Goal: Information Seeking & Learning: Learn about a topic

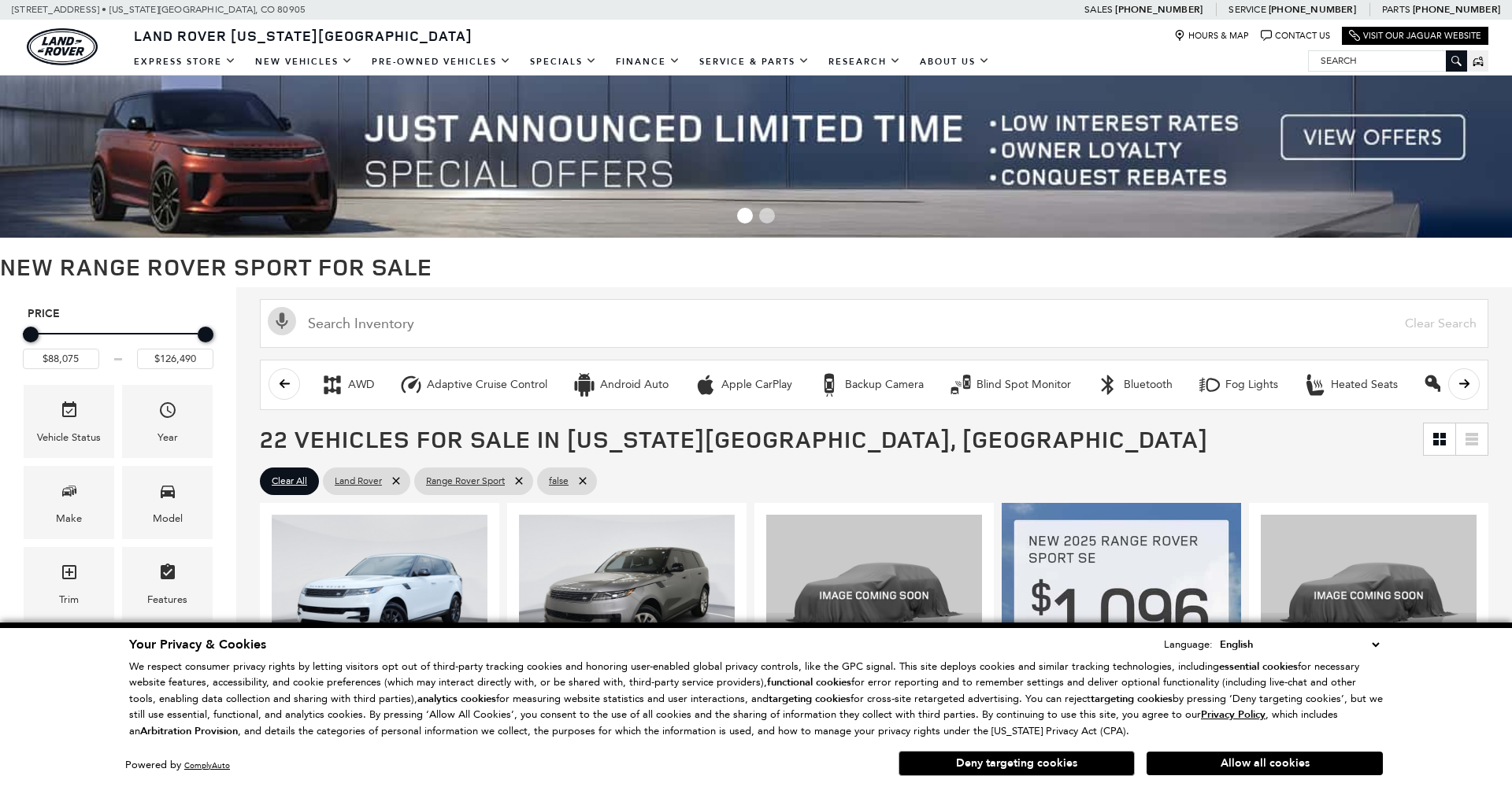
click at [1203, 768] on button "Allow all cookies" at bounding box center [1265, 764] width 237 height 23
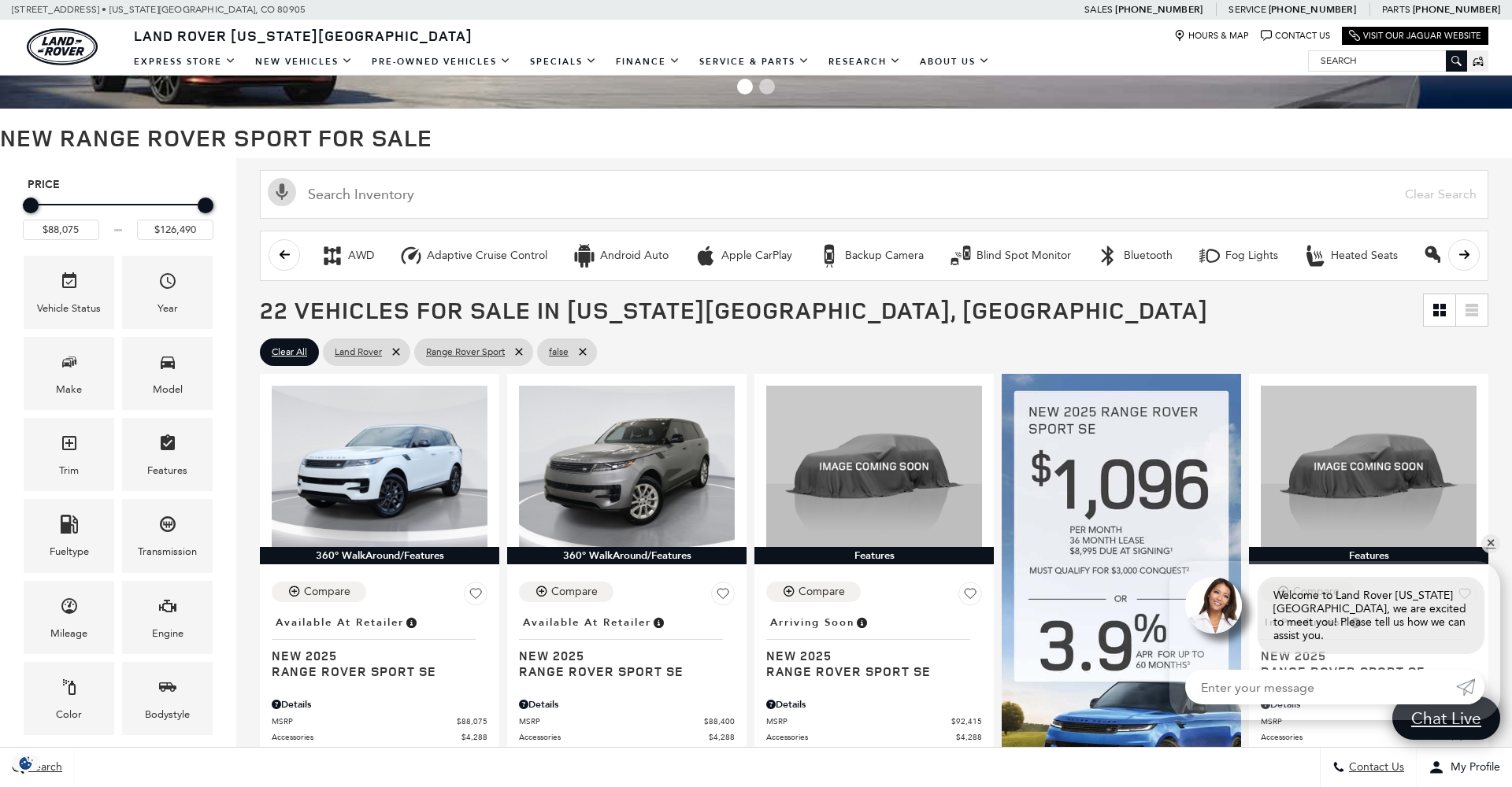
scroll to position [132, 0]
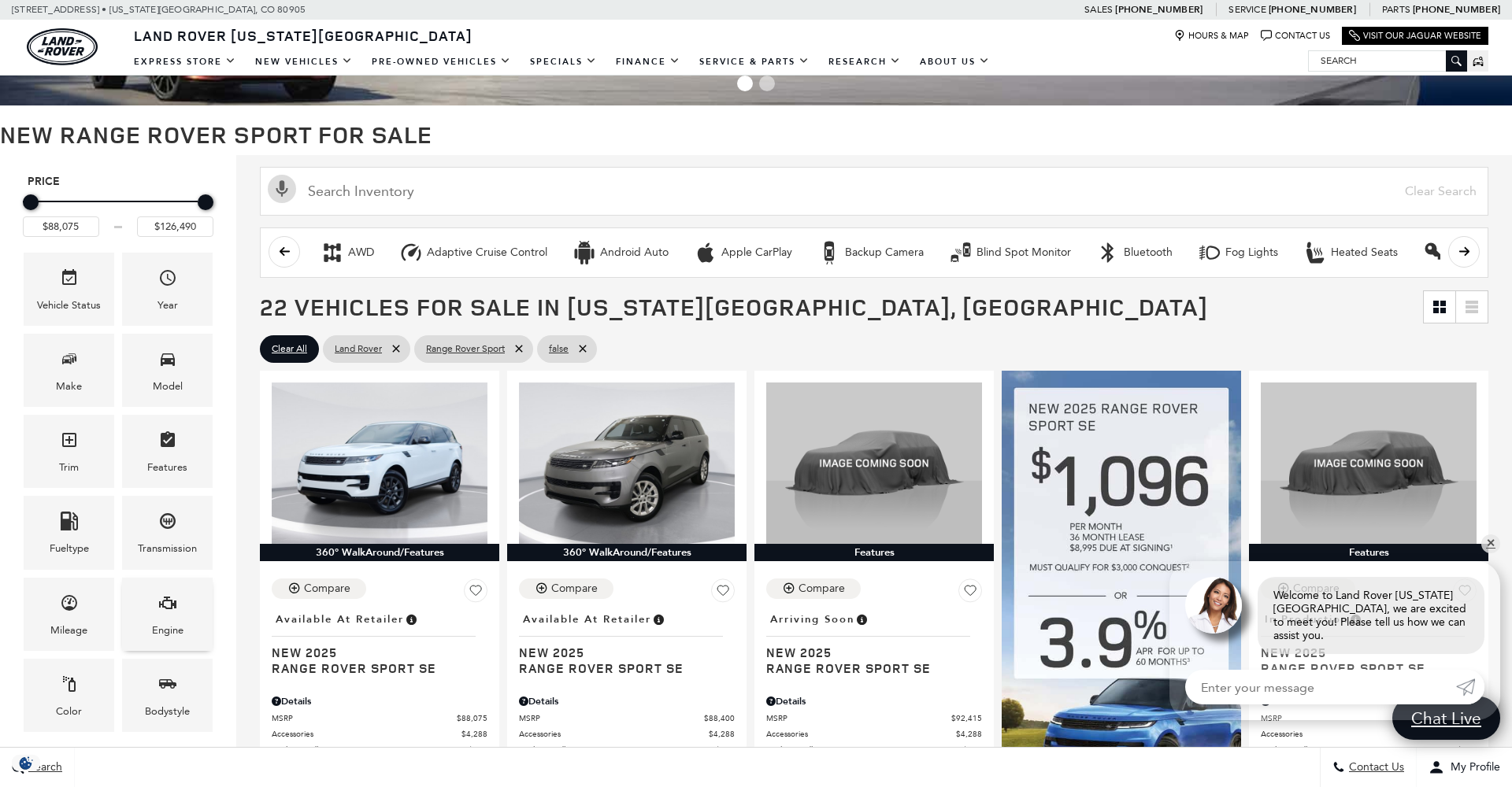
click at [181, 619] on div "Engine" at bounding box center [167, 615] width 91 height 73
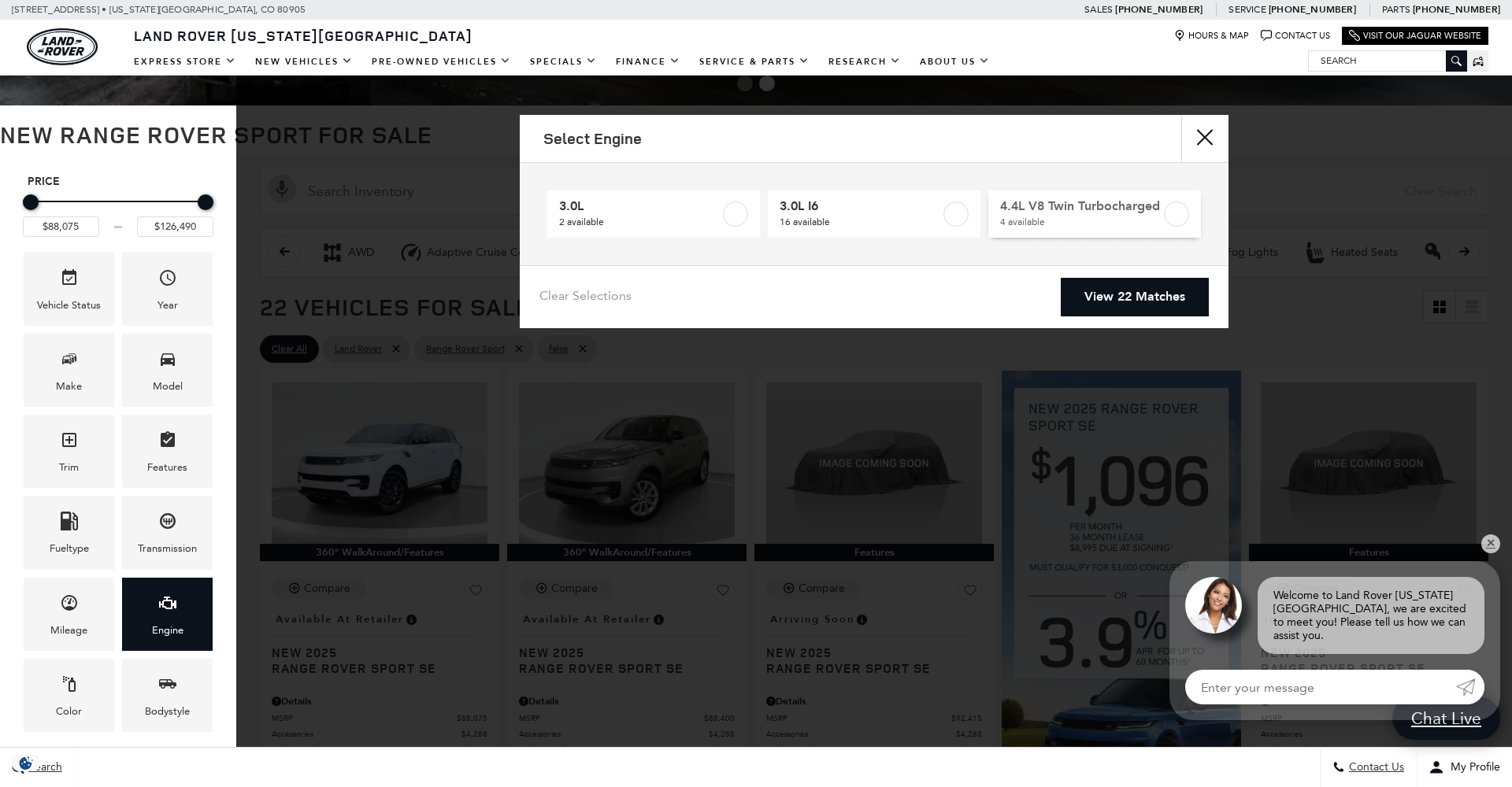
click at [1173, 219] on label at bounding box center [1176, 214] width 25 height 25
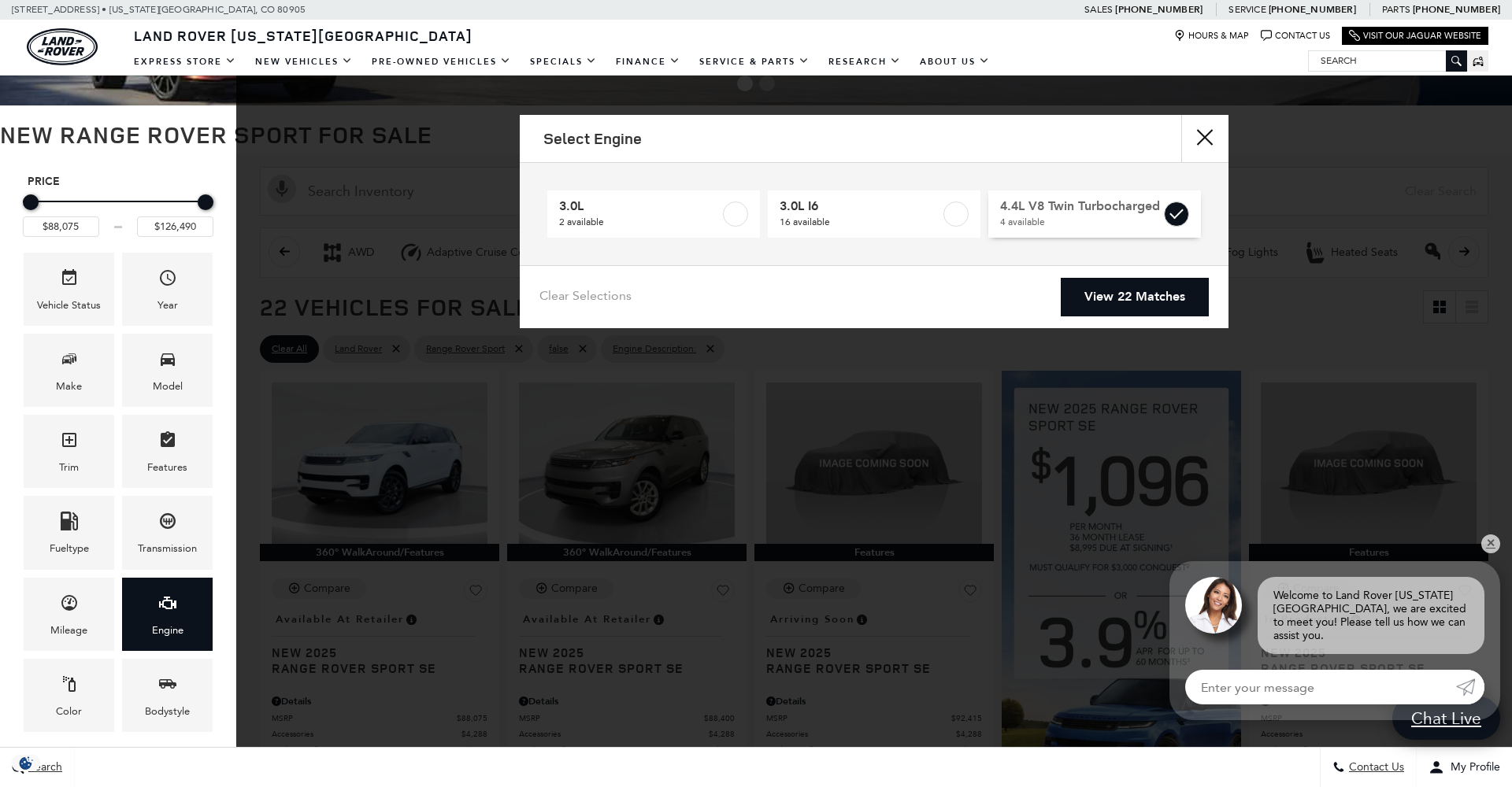
type input "$121,735"
checkbox input "true"
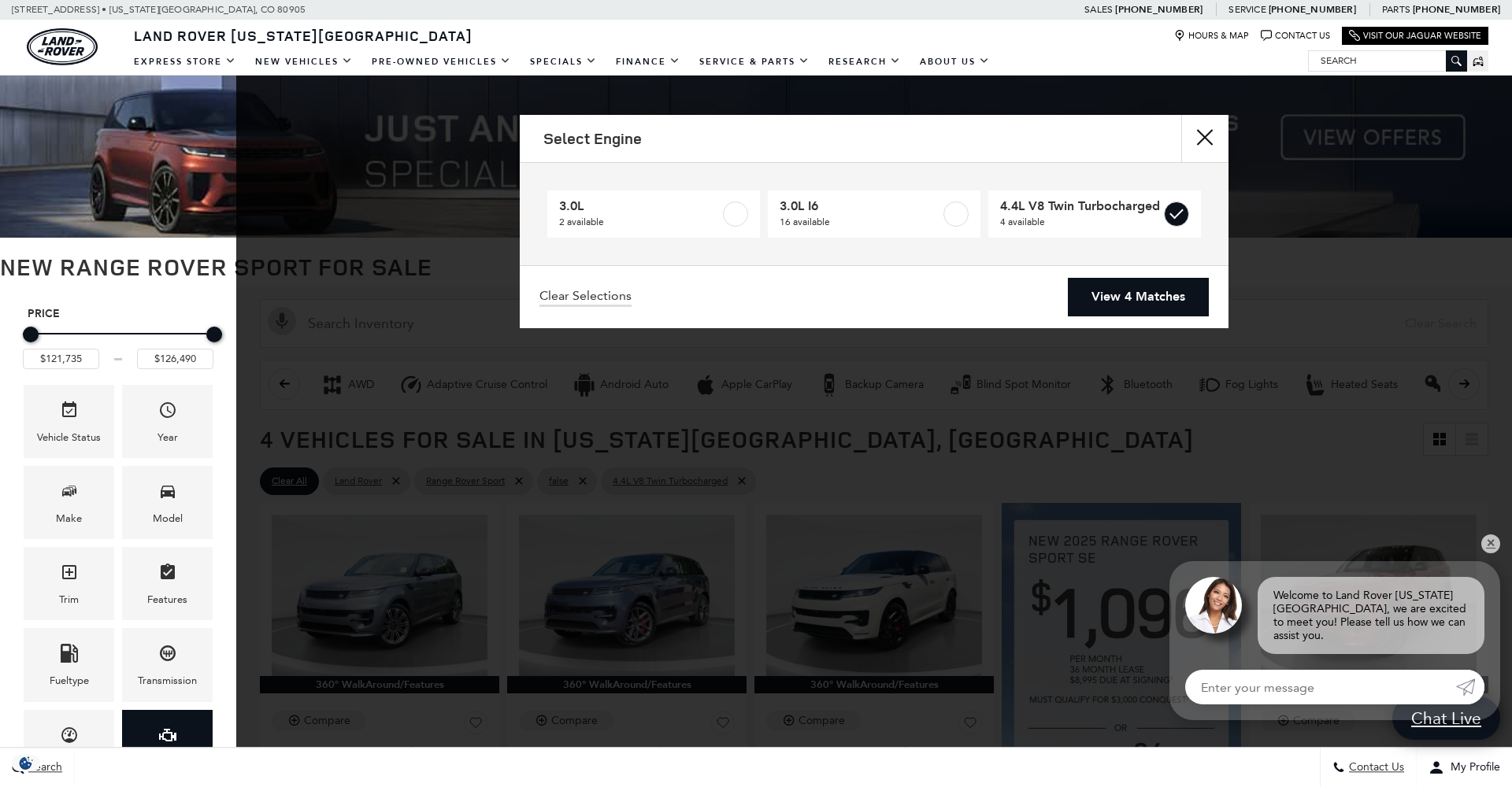
click at [1135, 306] on link "View 4 Matches" at bounding box center [1138, 297] width 141 height 38
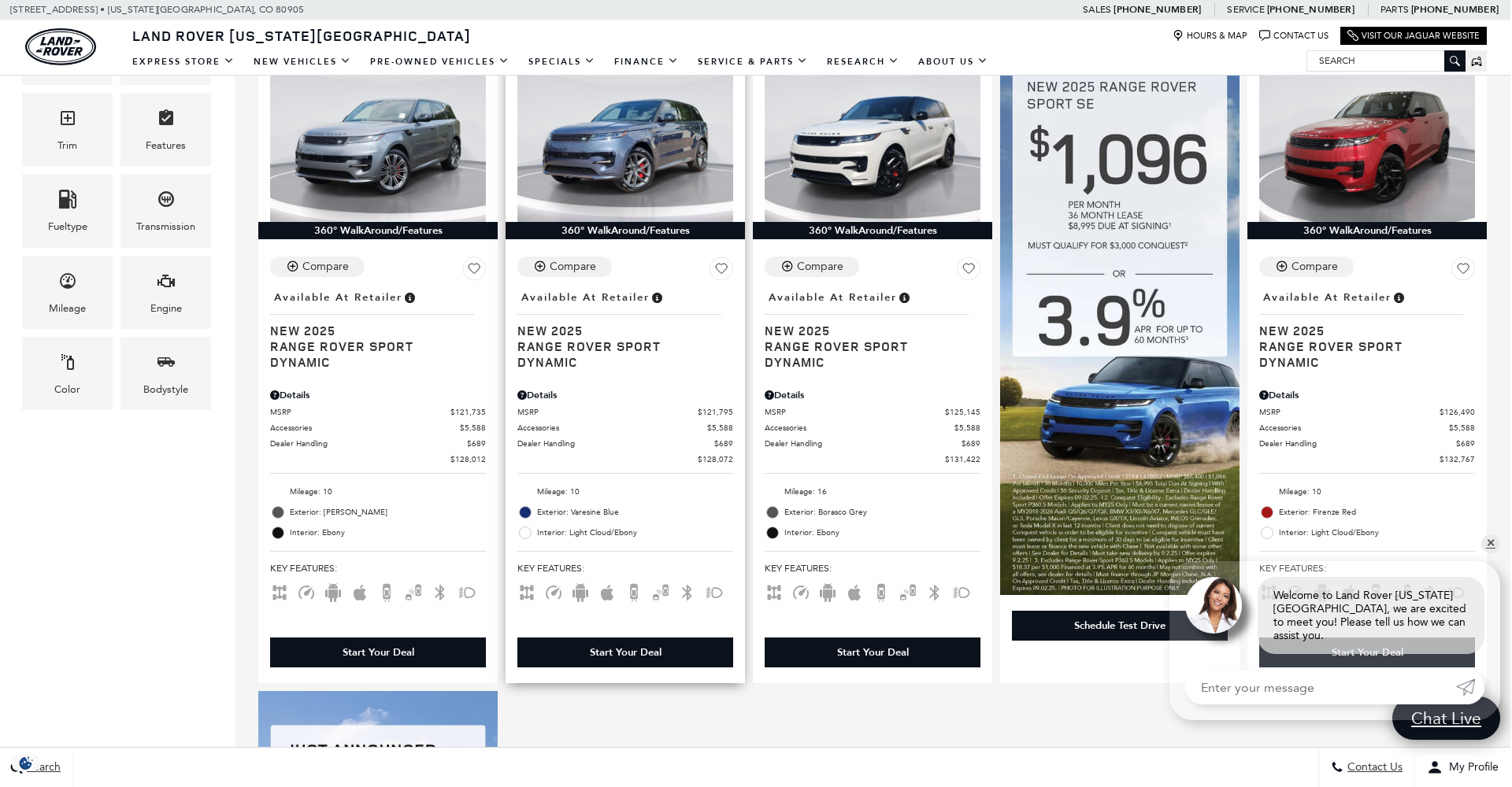
scroll to position [455, 2]
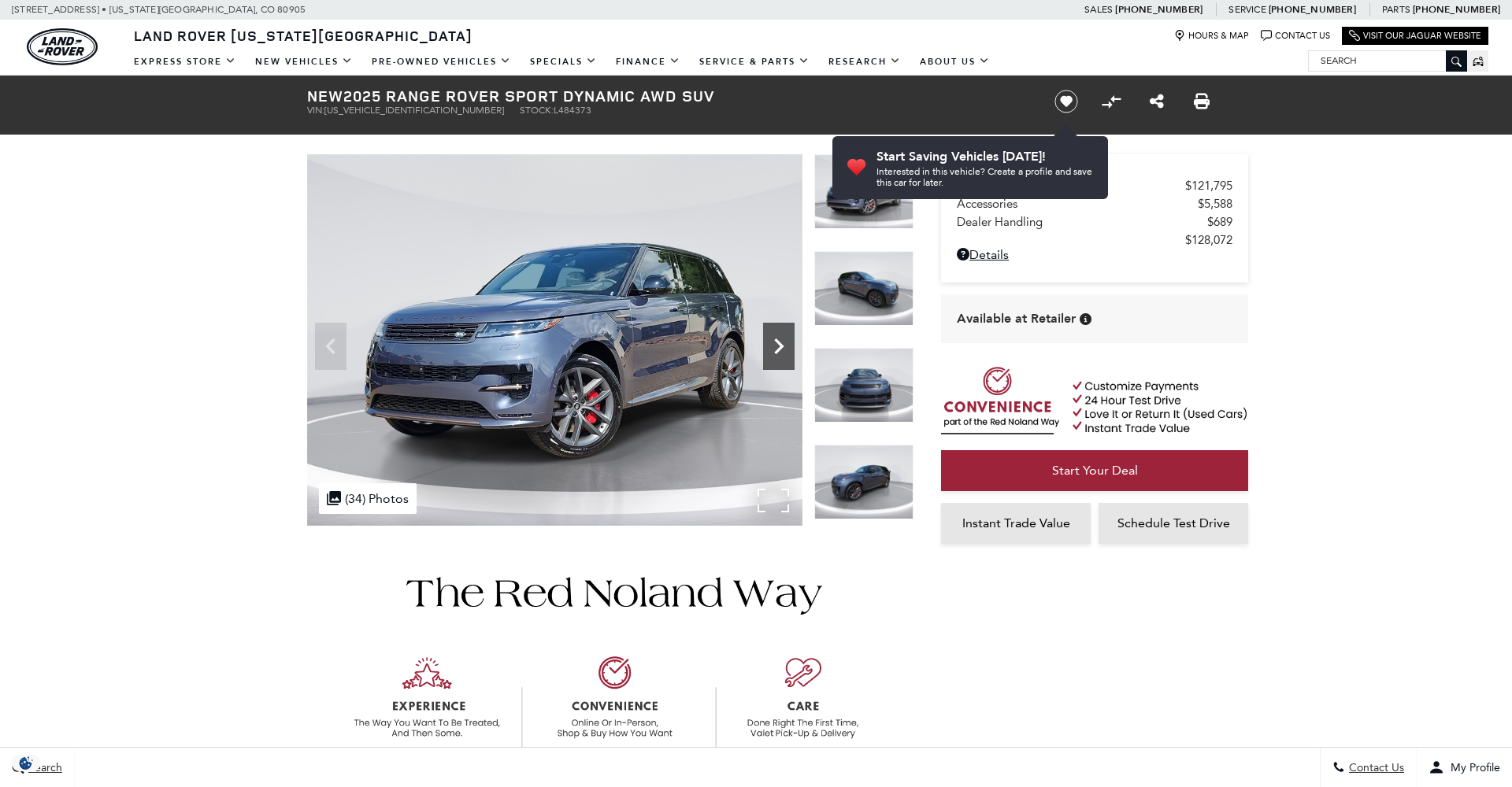
click at [787, 345] on icon "Next" at bounding box center [779, 346] width 32 height 32
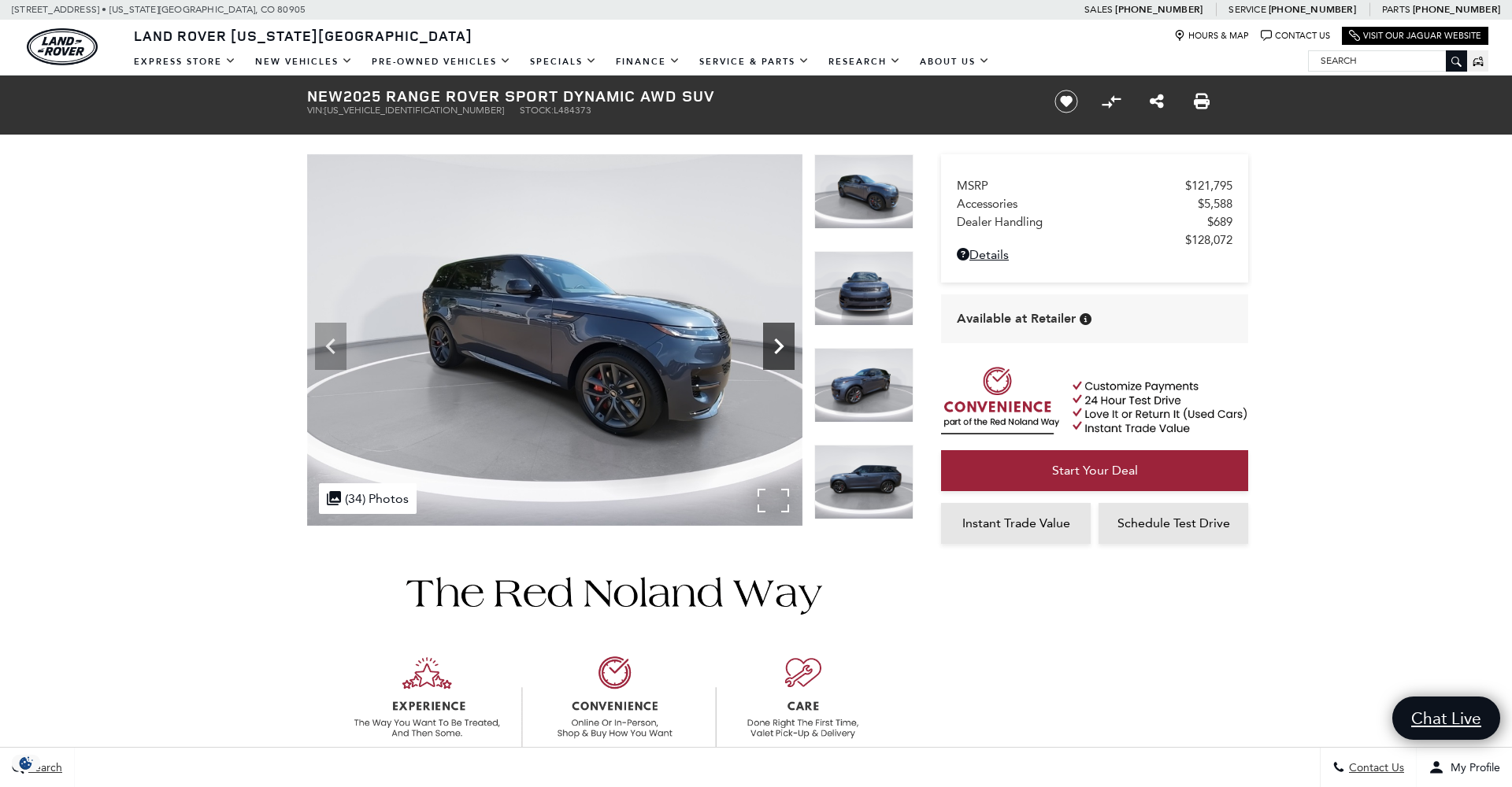
click at [781, 344] on icon "Next" at bounding box center [778, 346] width 9 height 16
click at [776, 344] on icon "Next" at bounding box center [779, 346] width 32 height 32
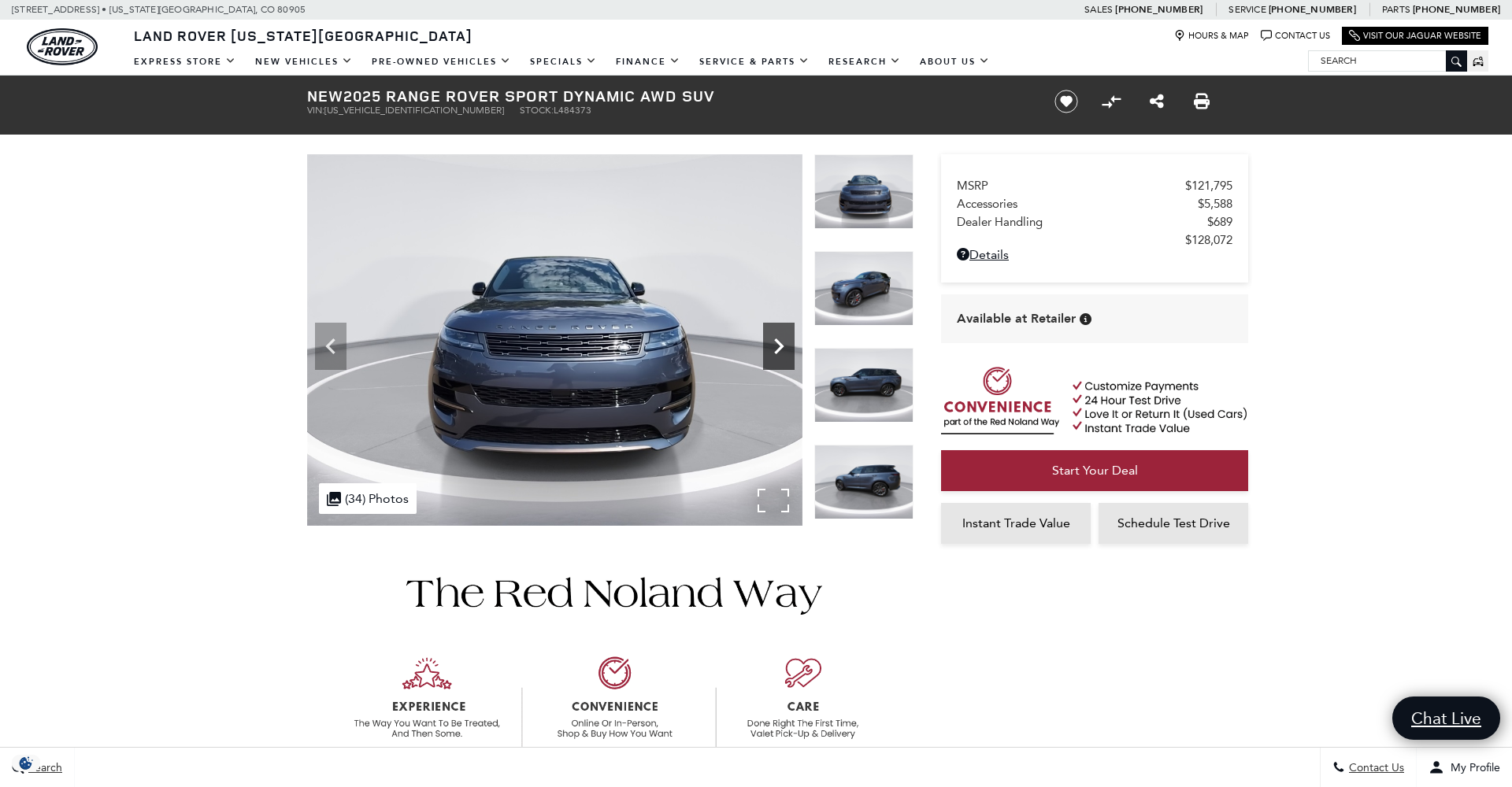
click at [776, 344] on icon "Next" at bounding box center [779, 346] width 32 height 32
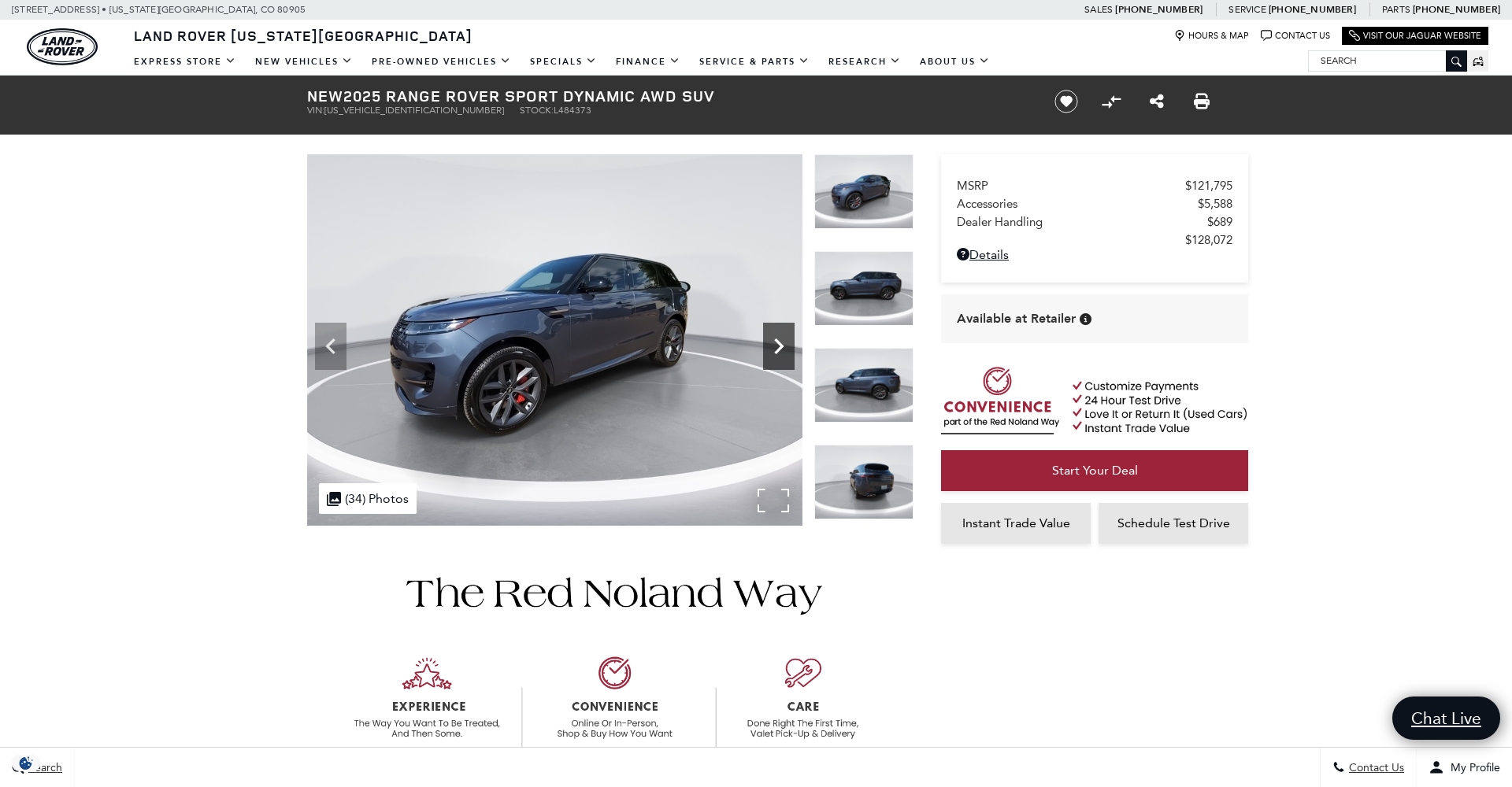
click at [776, 344] on icon "Next" at bounding box center [779, 346] width 32 height 32
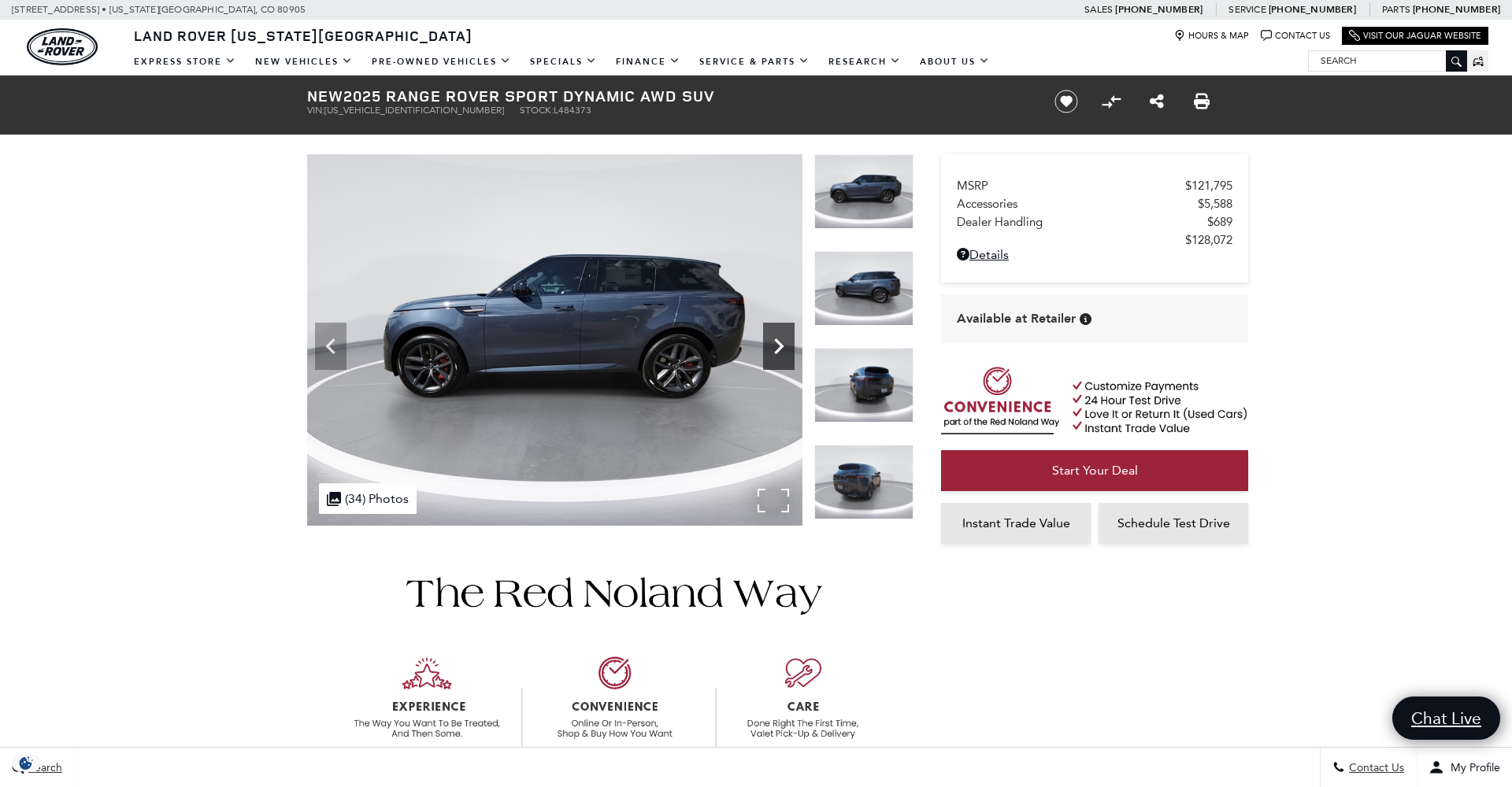
click at [776, 344] on icon "Next" at bounding box center [779, 346] width 32 height 32
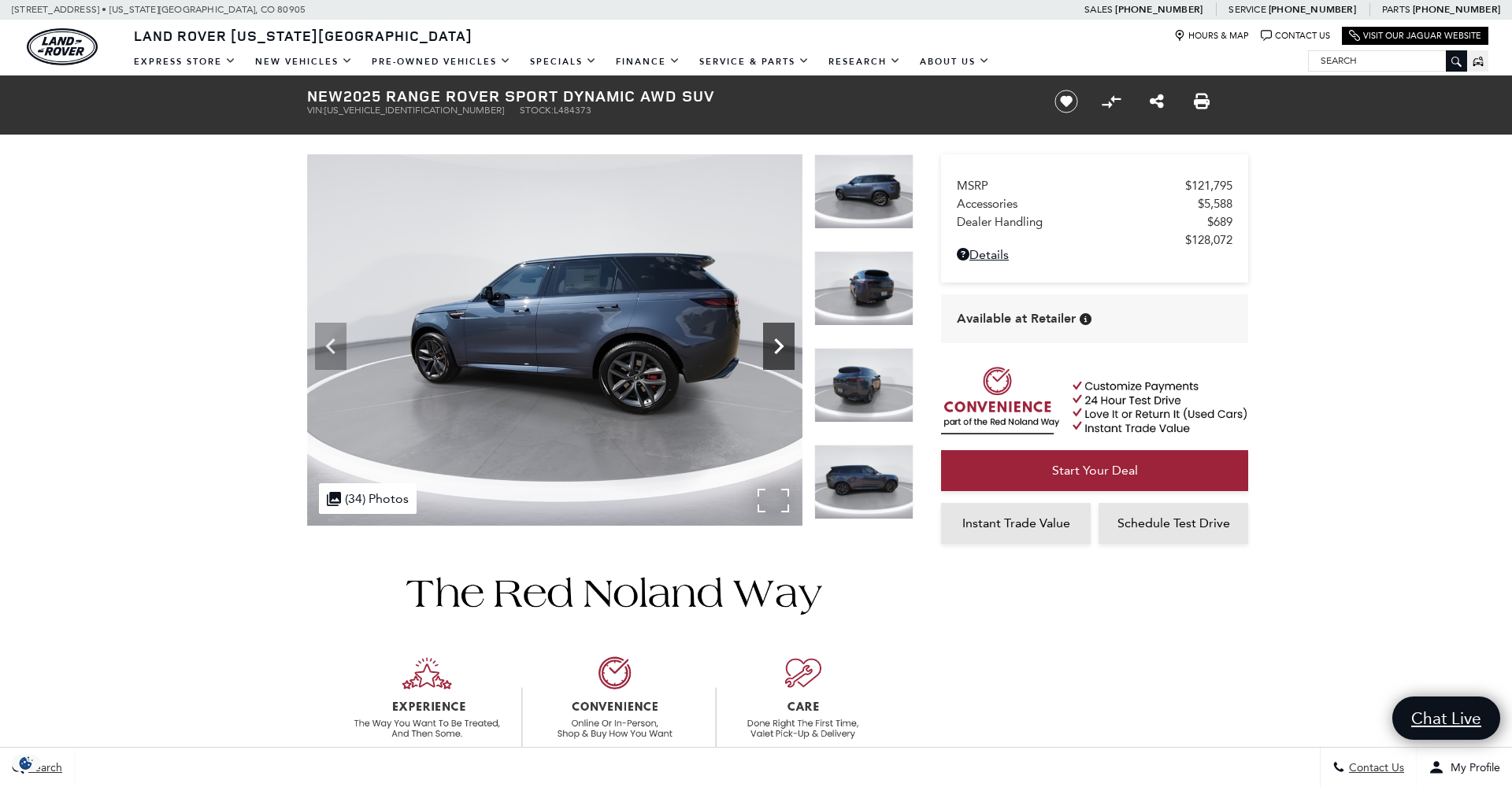
click at [776, 344] on icon "Next" at bounding box center [779, 346] width 32 height 32
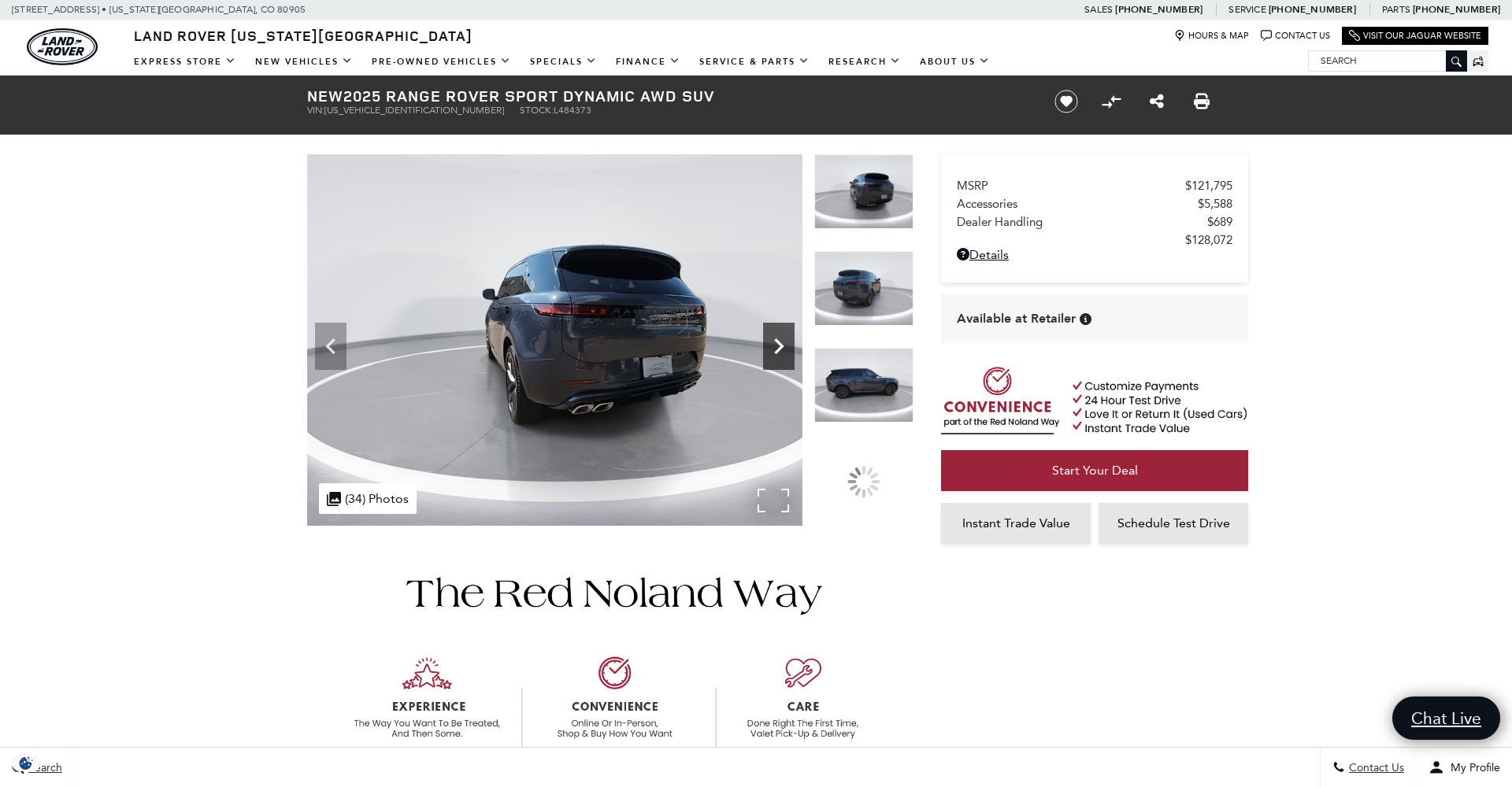
click at [776, 344] on icon "Next" at bounding box center [779, 346] width 32 height 32
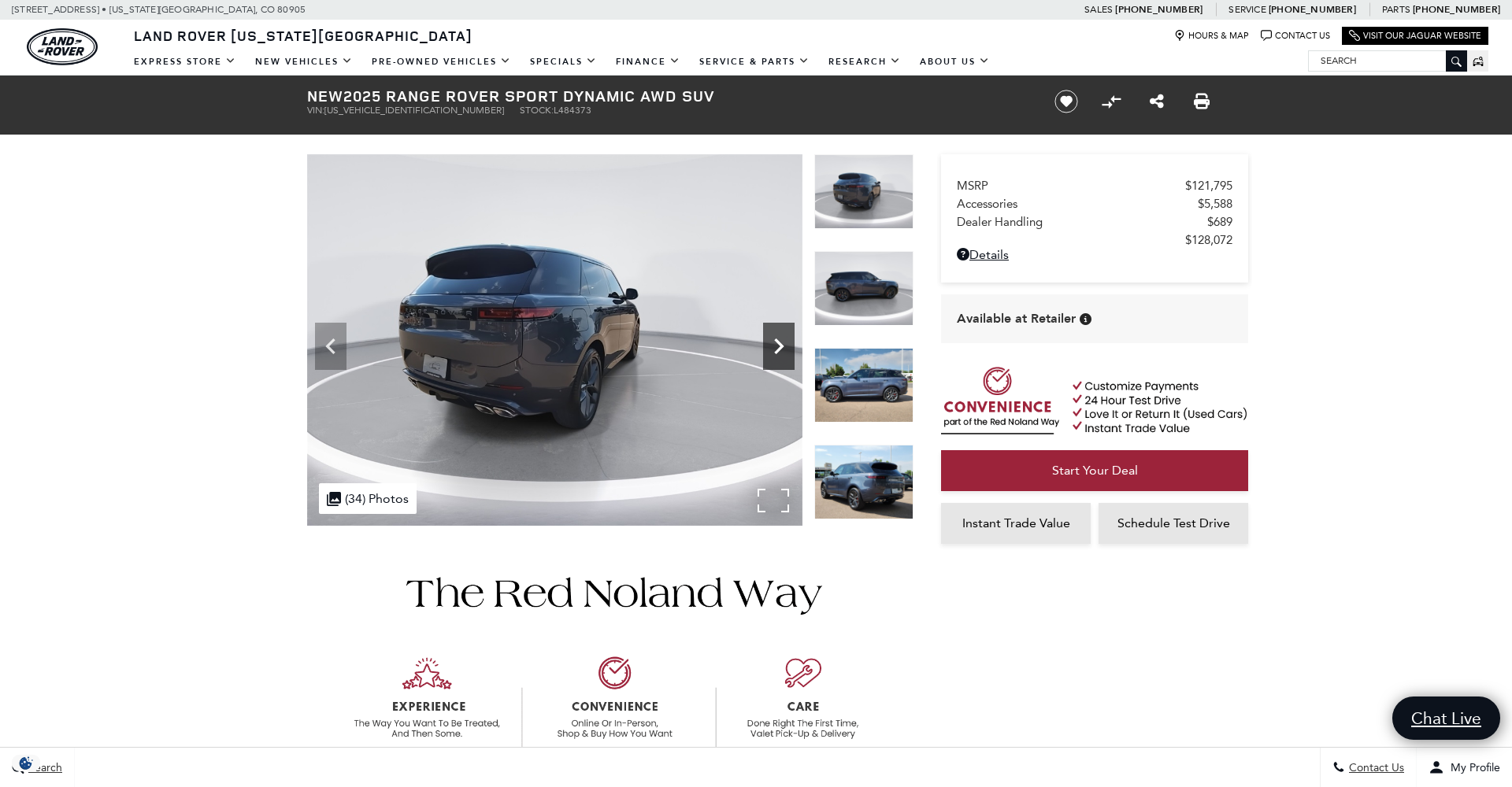
click at [776, 344] on icon "Next" at bounding box center [779, 346] width 32 height 32
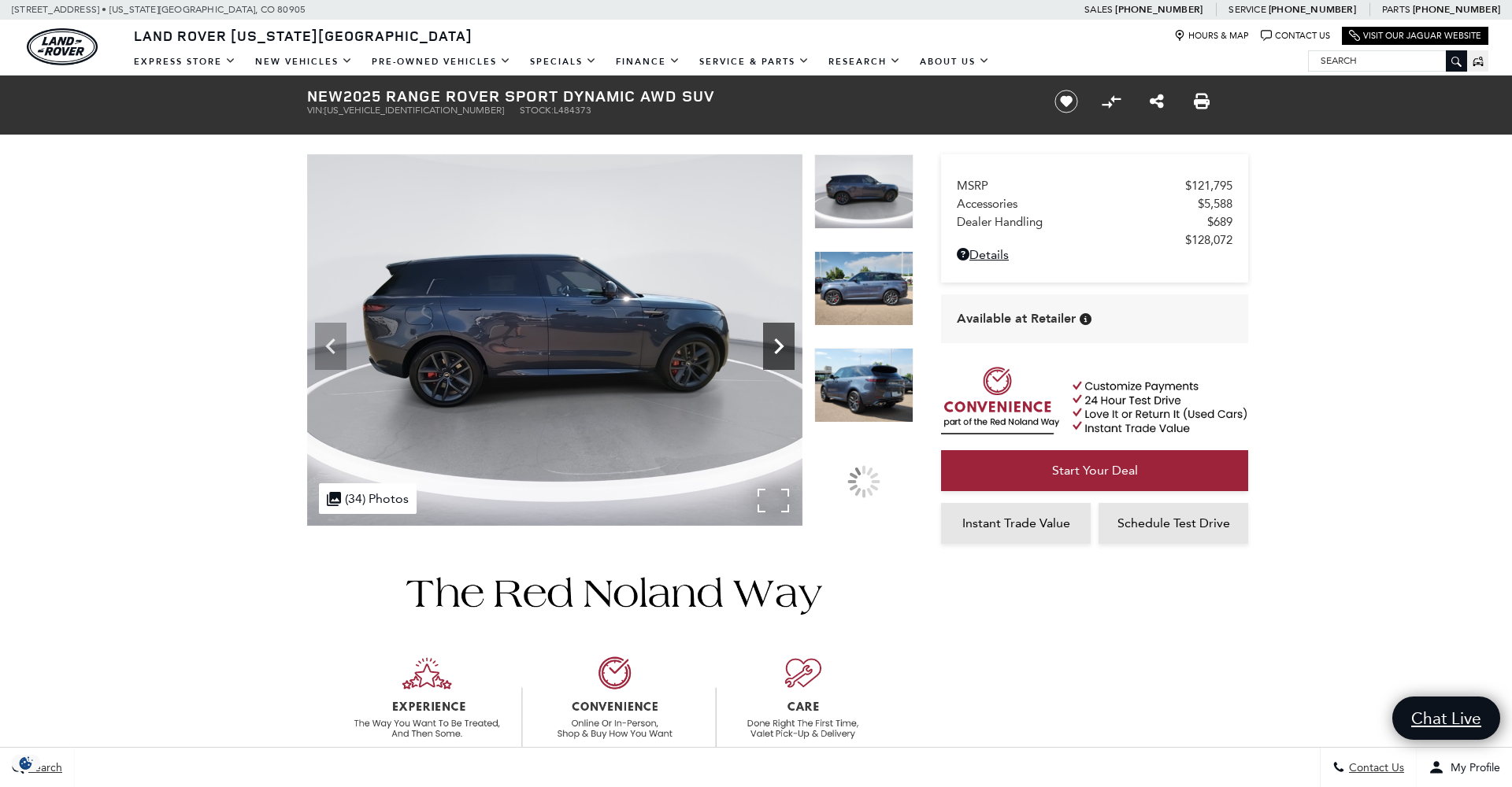
click at [776, 344] on icon "Next" at bounding box center [779, 346] width 32 height 32
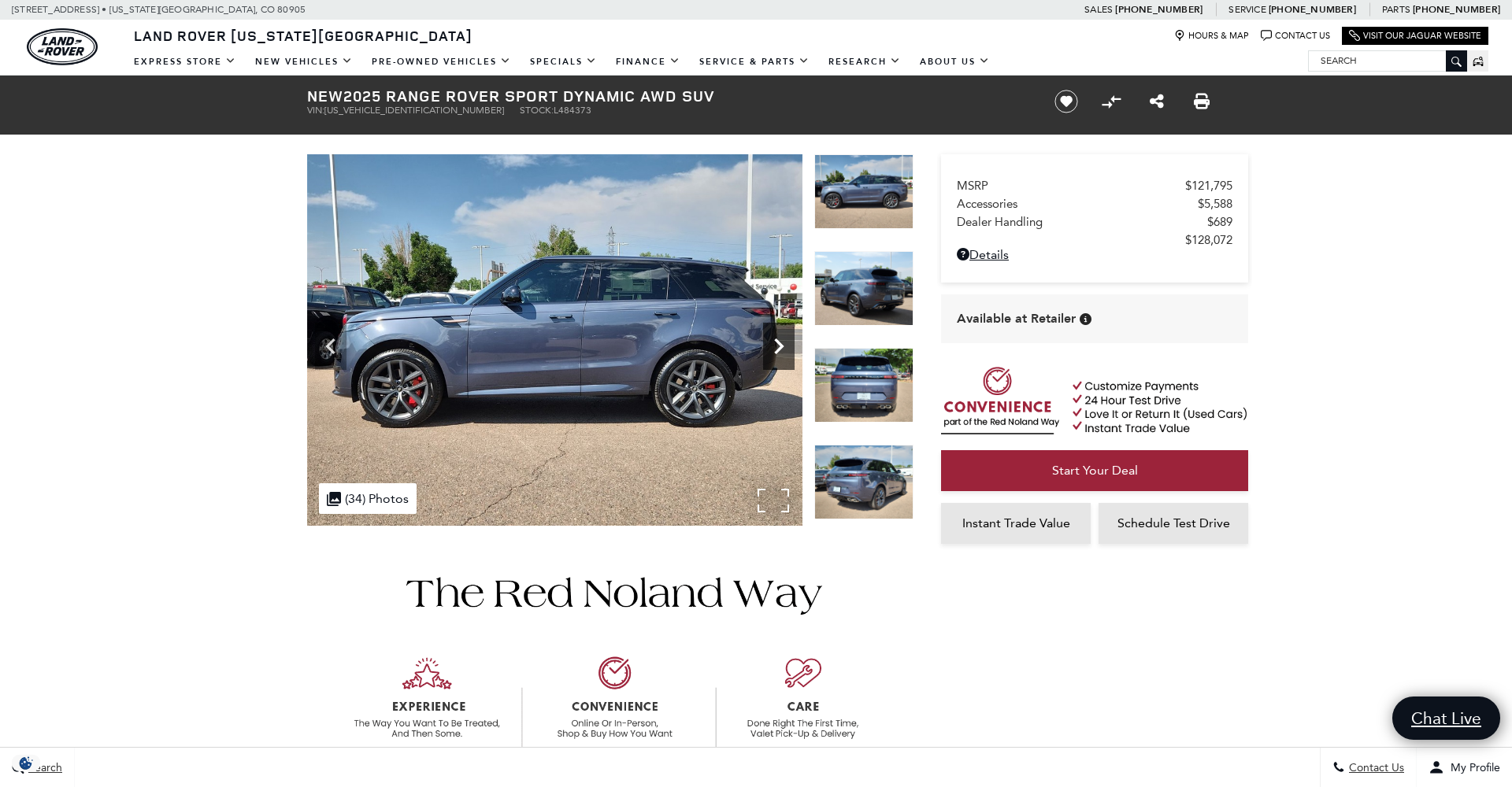
click at [776, 344] on icon "Next" at bounding box center [779, 346] width 32 height 32
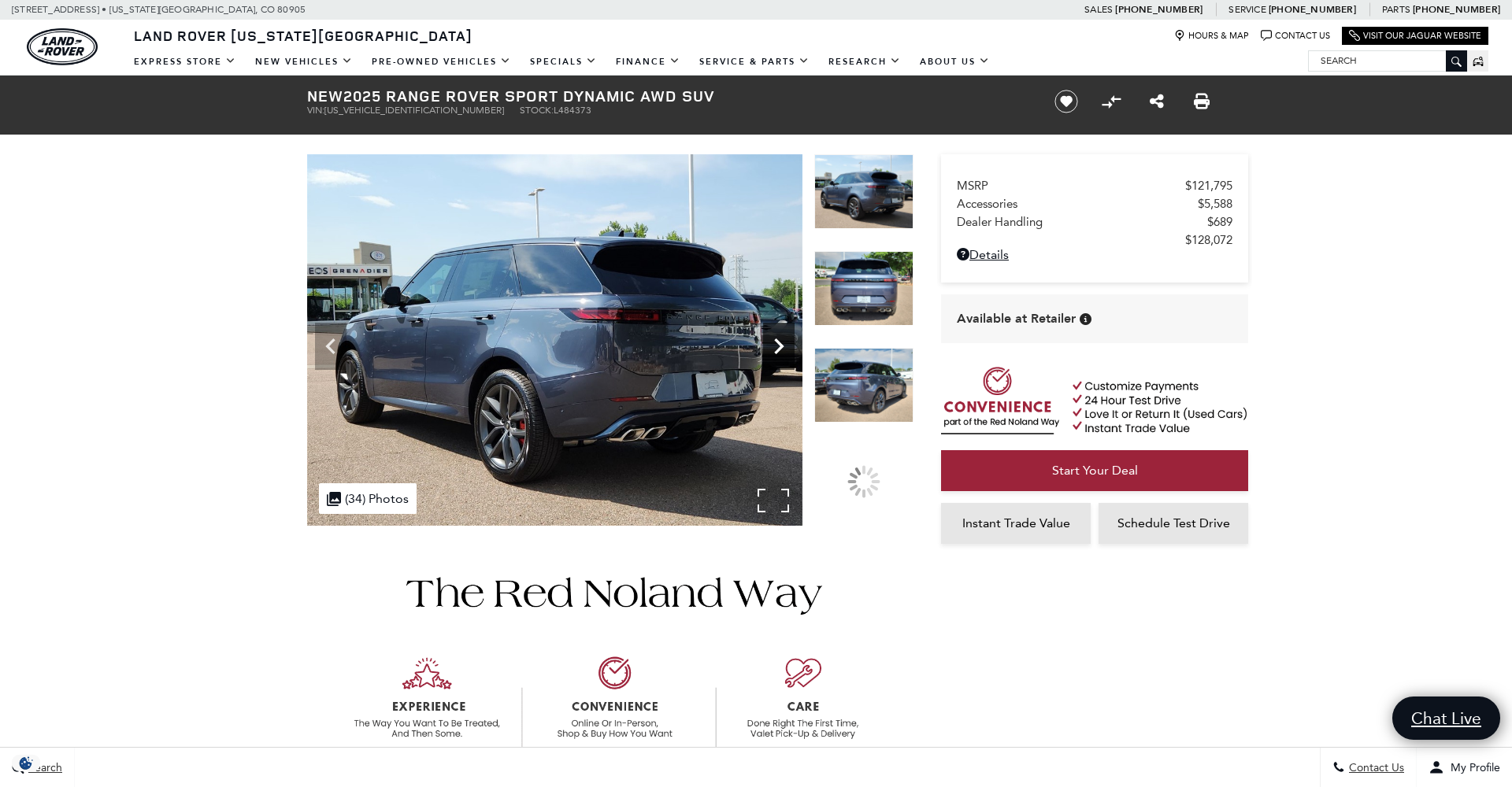
click at [776, 344] on icon "Next" at bounding box center [779, 346] width 32 height 32
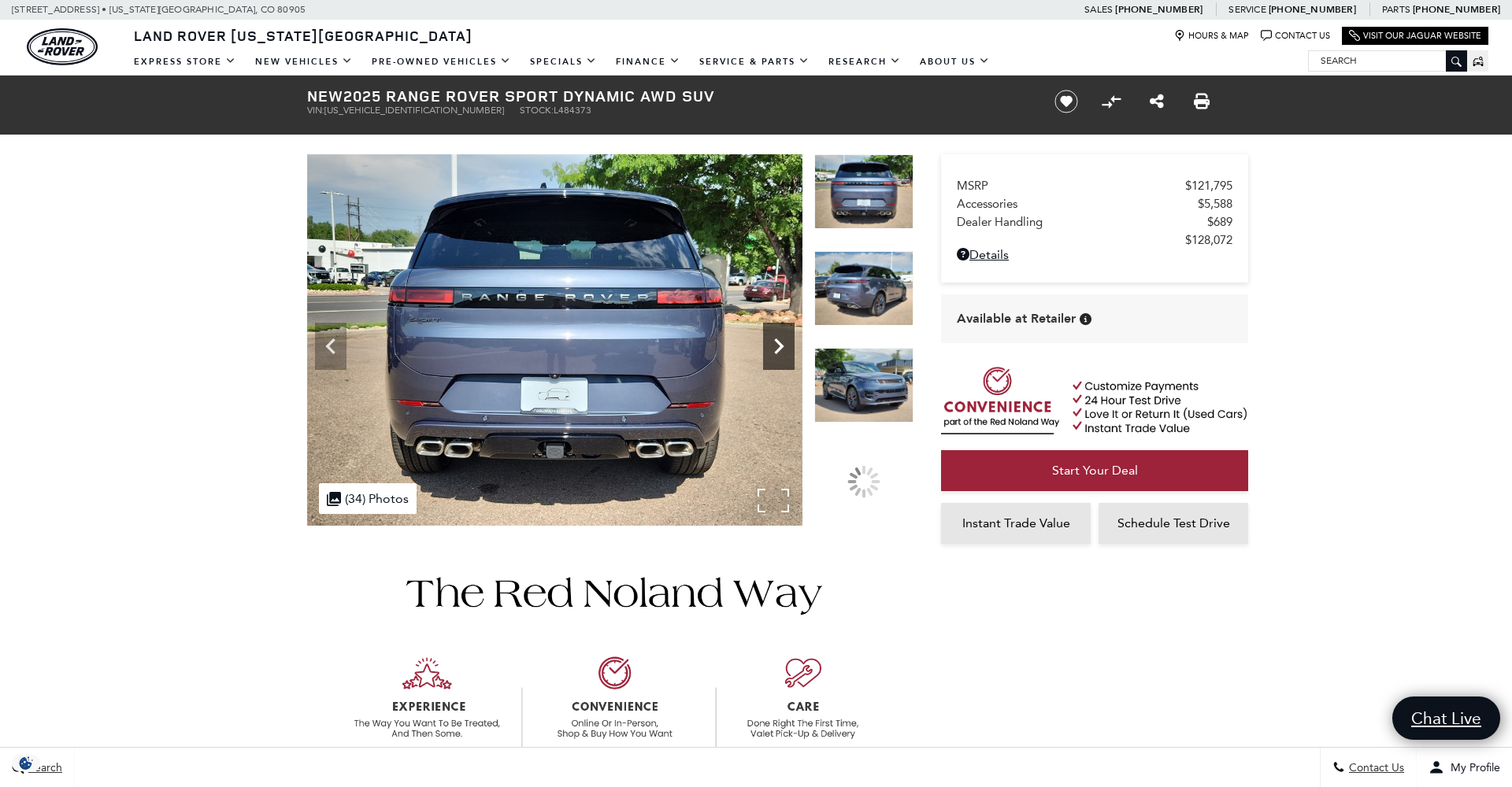
click at [776, 344] on icon "Next" at bounding box center [779, 346] width 32 height 32
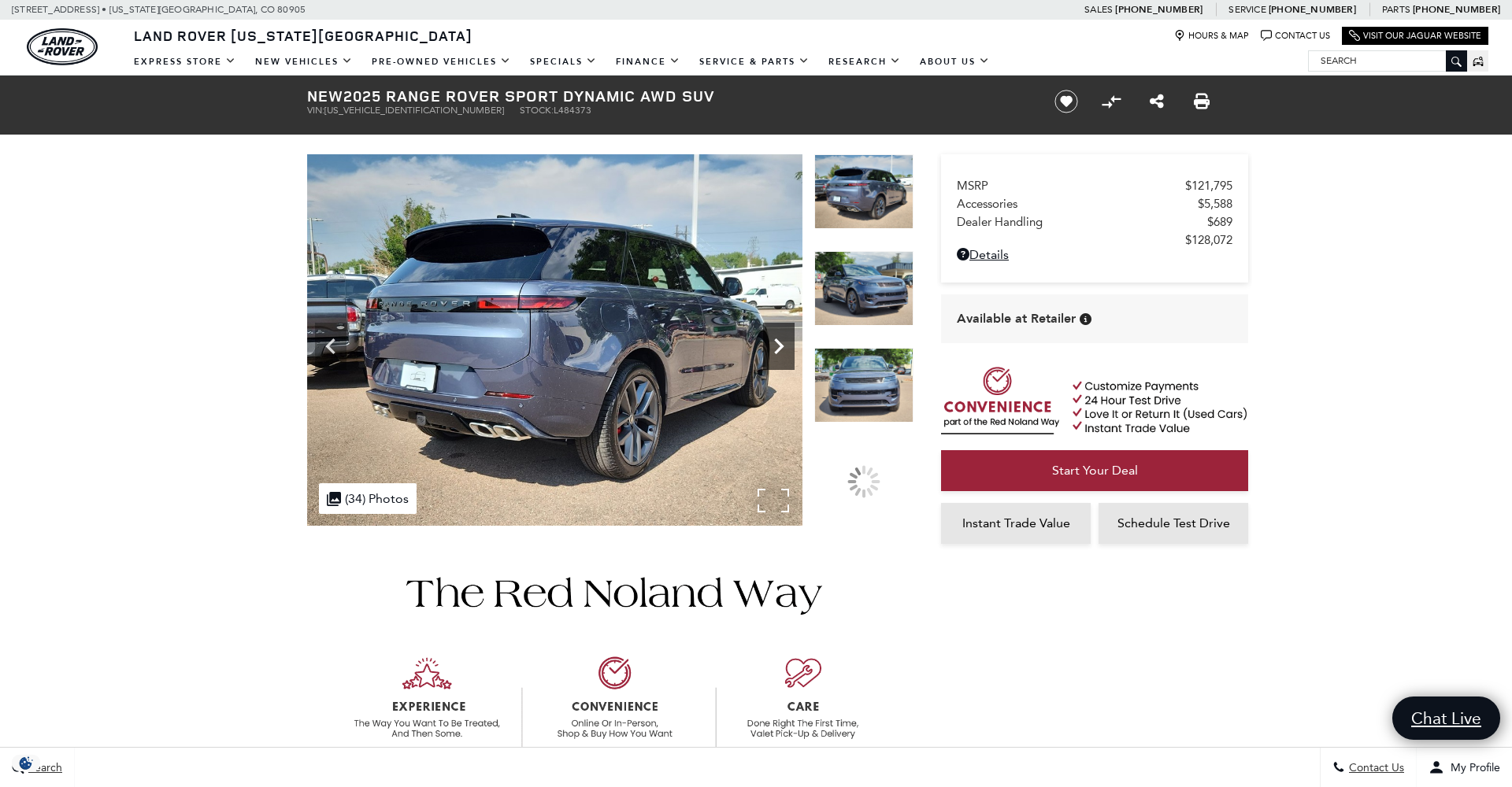
click at [776, 344] on icon "Next" at bounding box center [779, 346] width 32 height 32
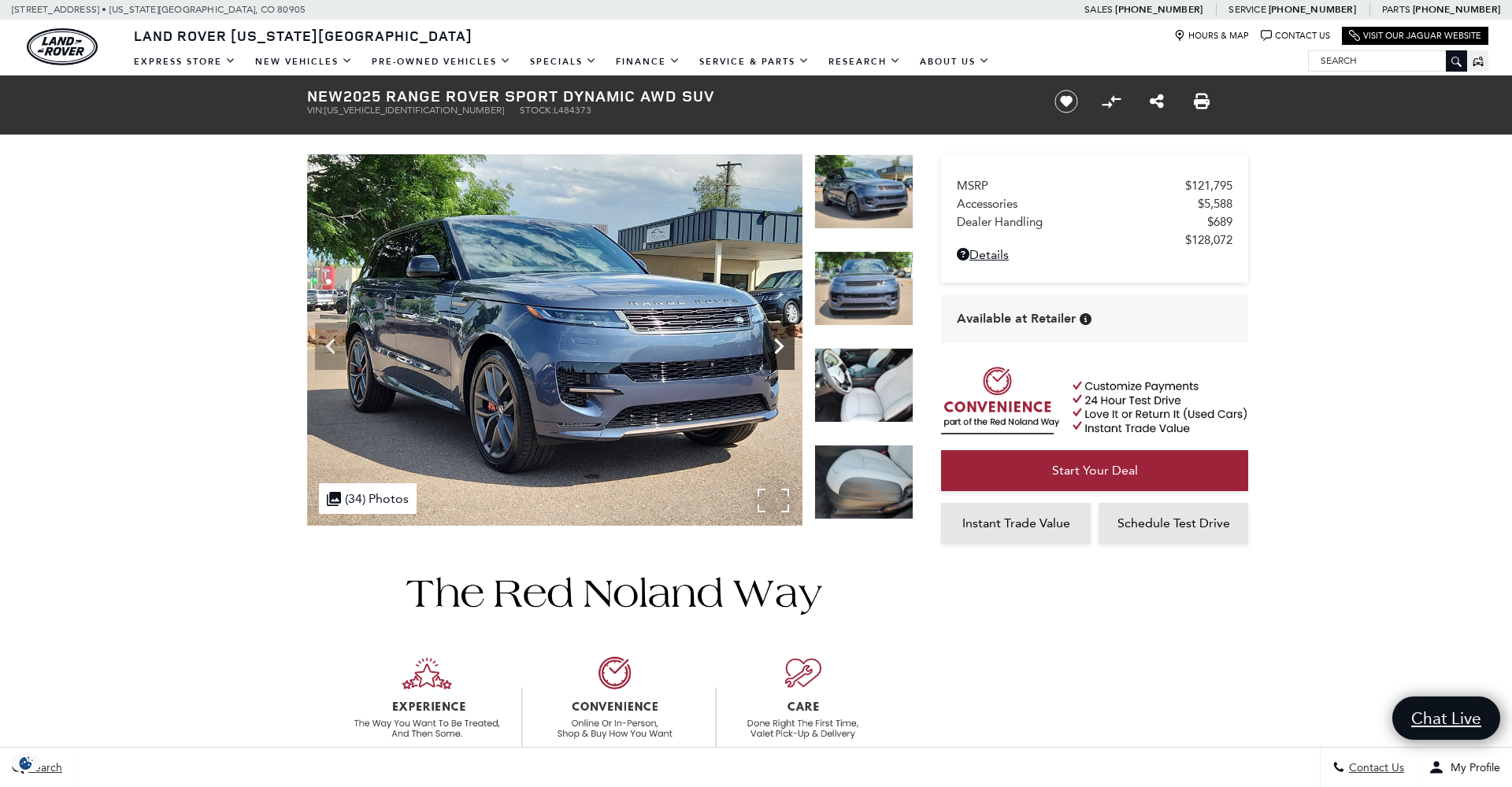
click at [776, 344] on icon "Next" at bounding box center [779, 346] width 32 height 32
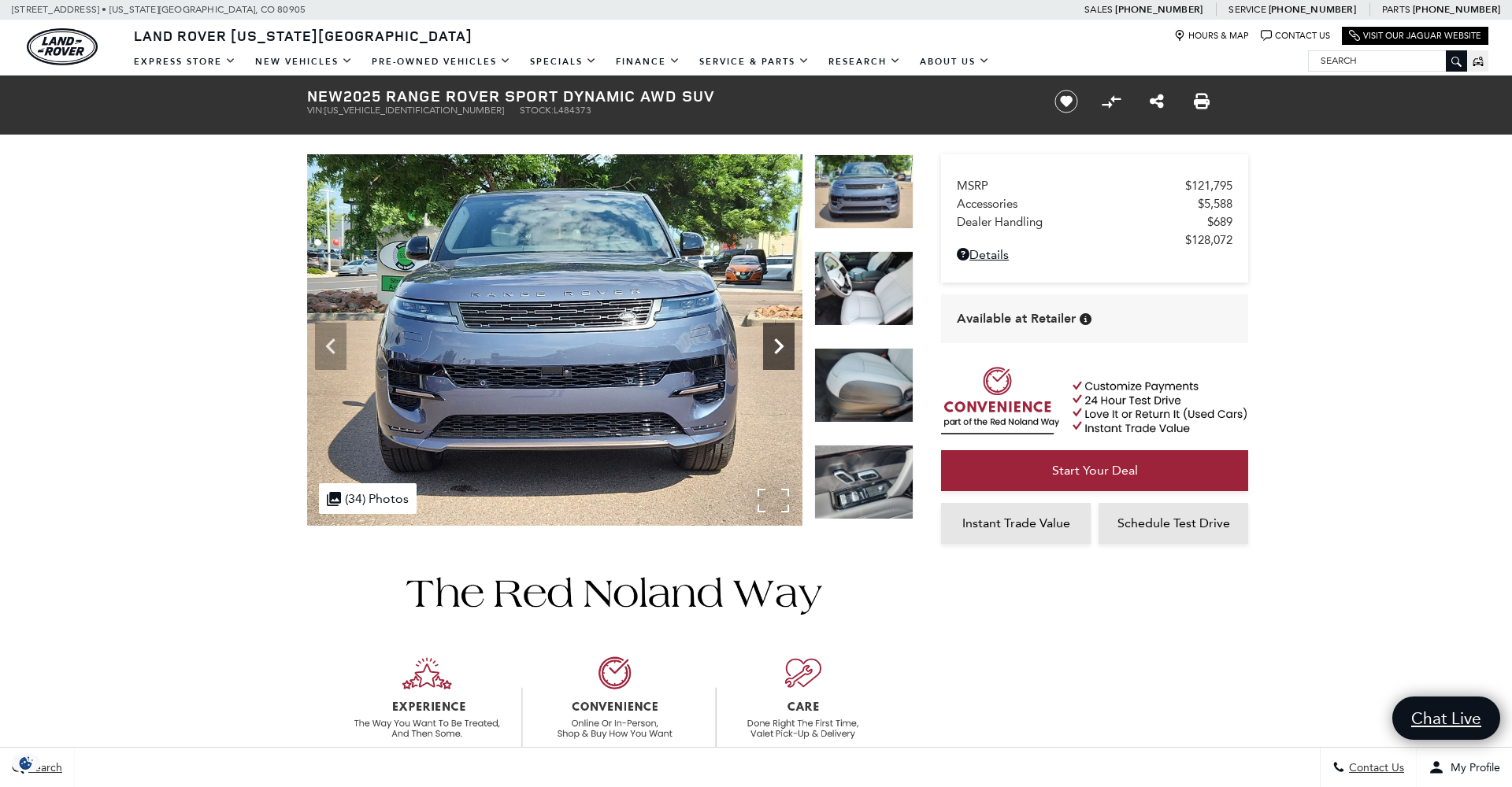
click at [776, 344] on icon "Next" at bounding box center [779, 346] width 32 height 32
